Goal: Task Accomplishment & Management: Complete application form

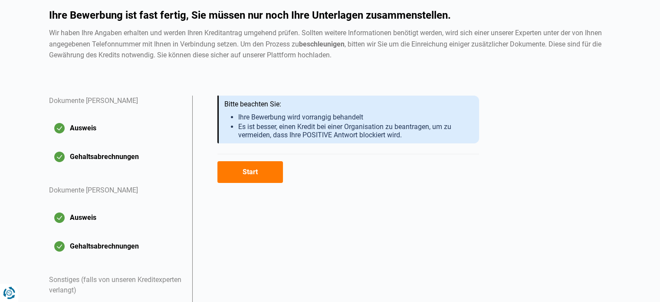
scroll to position [132, 0]
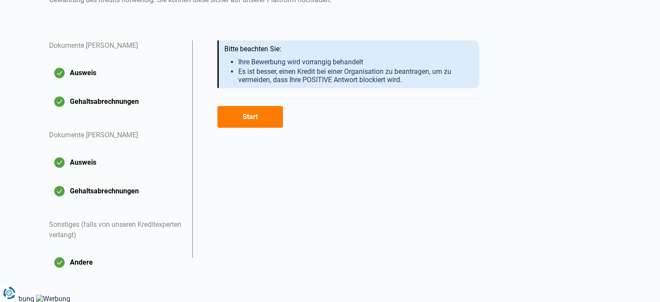
click at [257, 121] on button "Start" at bounding box center [250, 117] width 66 height 22
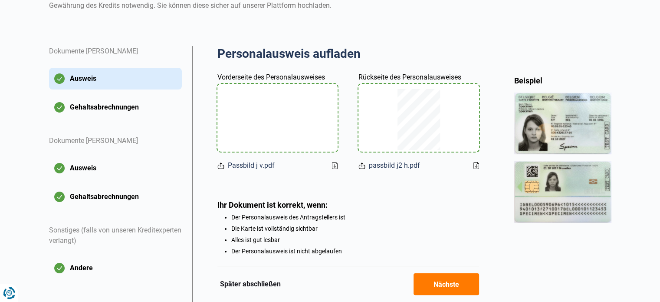
scroll to position [175, 0]
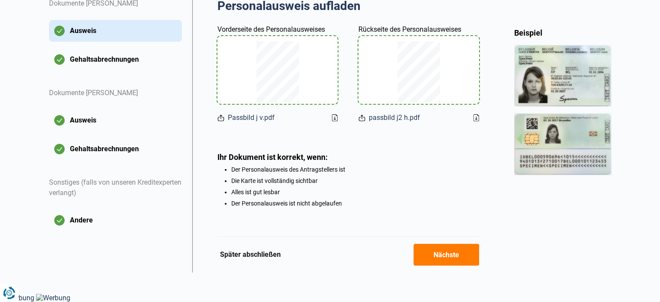
click at [454, 252] on font "Nächste" at bounding box center [446, 254] width 26 height 8
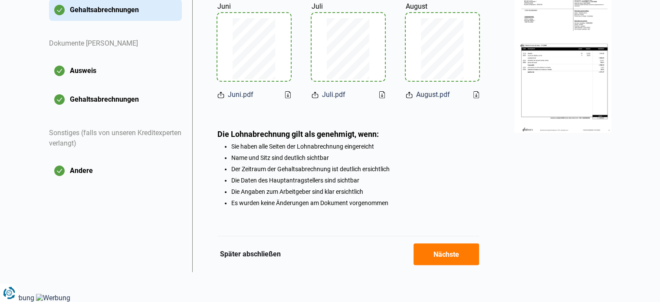
scroll to position [181, 0]
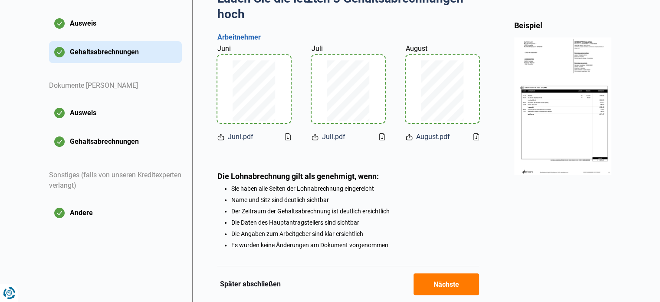
click at [77, 212] on font "Andere" at bounding box center [81, 212] width 23 height 8
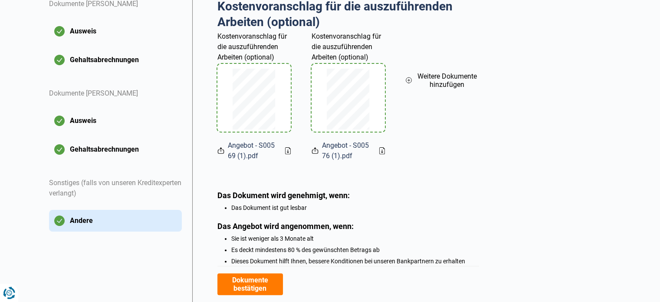
scroll to position [174, 0]
click at [444, 80] on font "Weitere Dokumente hinzufügen" at bounding box center [446, 80] width 59 height 16
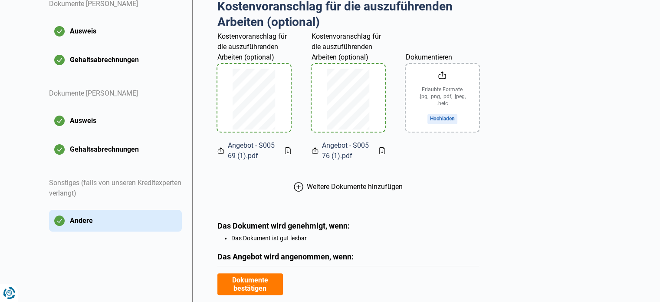
click at [442, 114] on input "Dokumentieren" at bounding box center [442, 98] width 73 height 68
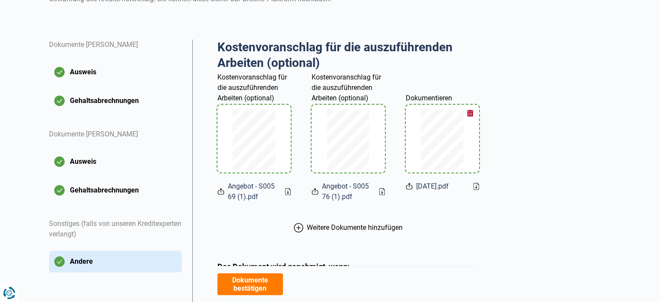
scroll to position [132, 0]
click at [298, 225] on icon at bounding box center [299, 228] width 10 height 10
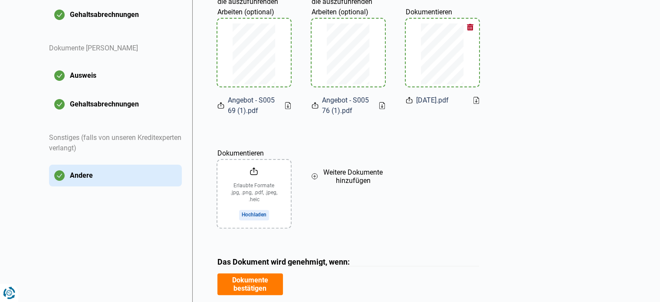
scroll to position [219, 0]
click at [246, 212] on input "Dokumentieren" at bounding box center [253, 193] width 73 height 68
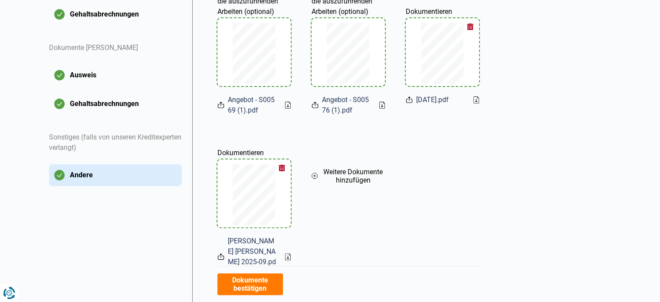
scroll to position [176, 0]
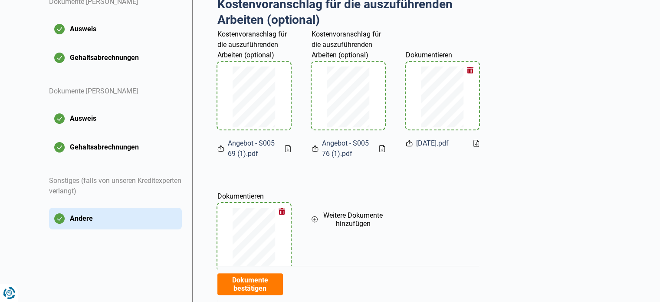
click at [108, 147] on font "Gehaltsabrechnungen" at bounding box center [104, 147] width 69 height 8
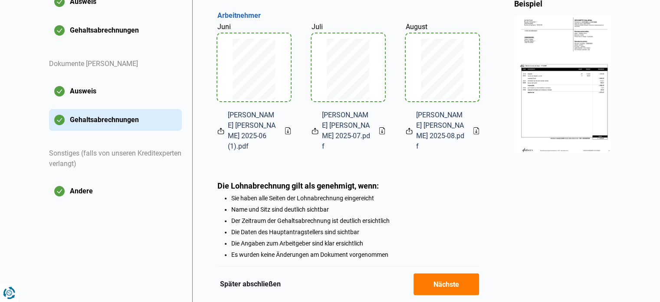
scroll to position [256, 0]
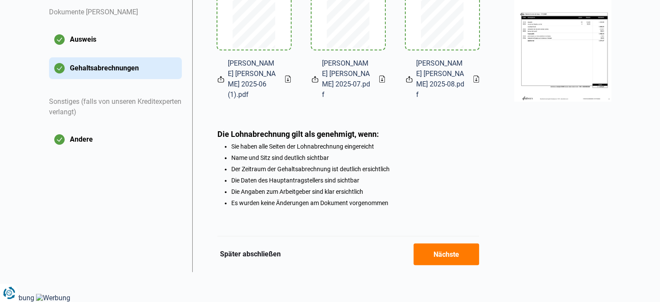
click at [442, 255] on font "Nächste" at bounding box center [446, 254] width 26 height 8
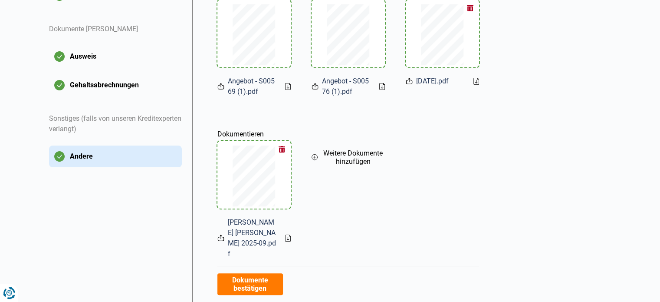
scroll to position [304, 0]
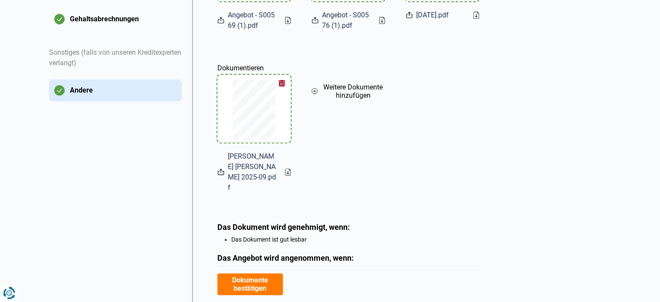
click at [352, 93] on font "Weitere Dokumente hinzufügen" at bounding box center [352, 91] width 59 height 16
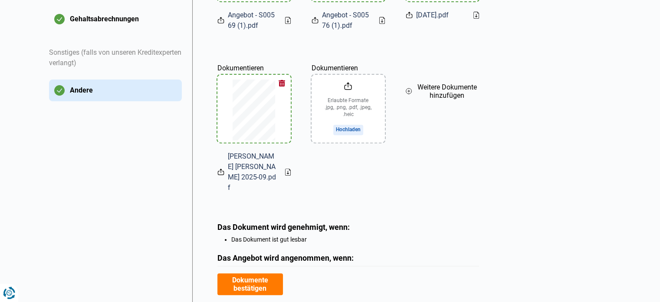
click at [343, 127] on input "Dokumentieren" at bounding box center [348, 109] width 73 height 68
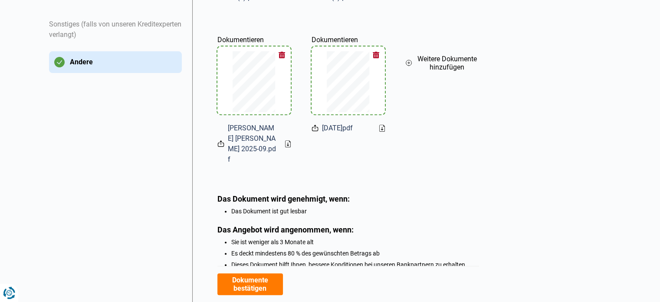
scroll to position [347, 0]
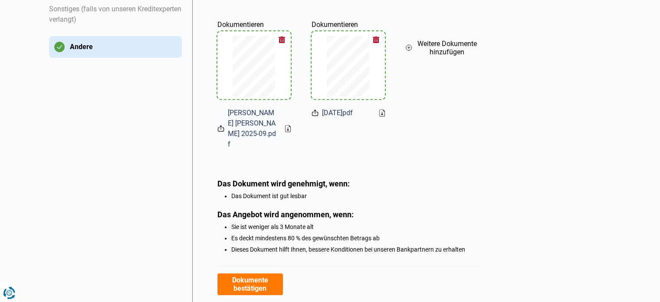
click at [254, 282] on font "Dokumente bestätigen" at bounding box center [250, 284] width 36 height 16
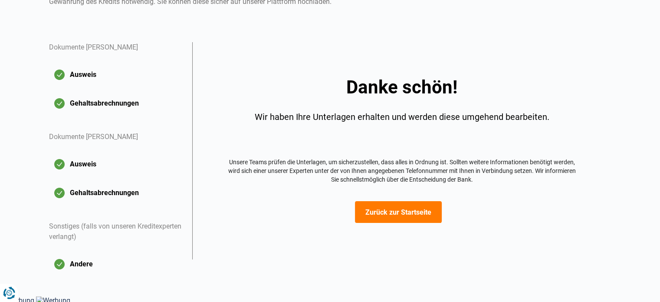
scroll to position [132, 0]
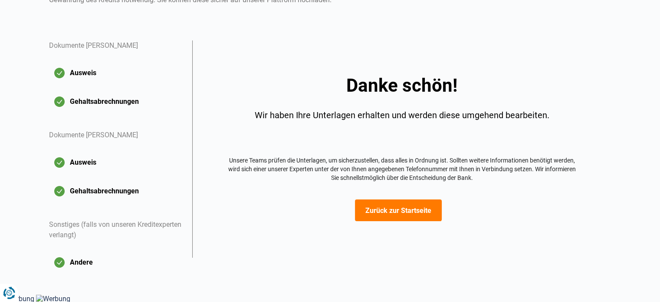
click at [395, 209] on font "Zurück zur Startseite" at bounding box center [398, 210] width 66 height 8
